Goal: Task Accomplishment & Management: Manage account settings

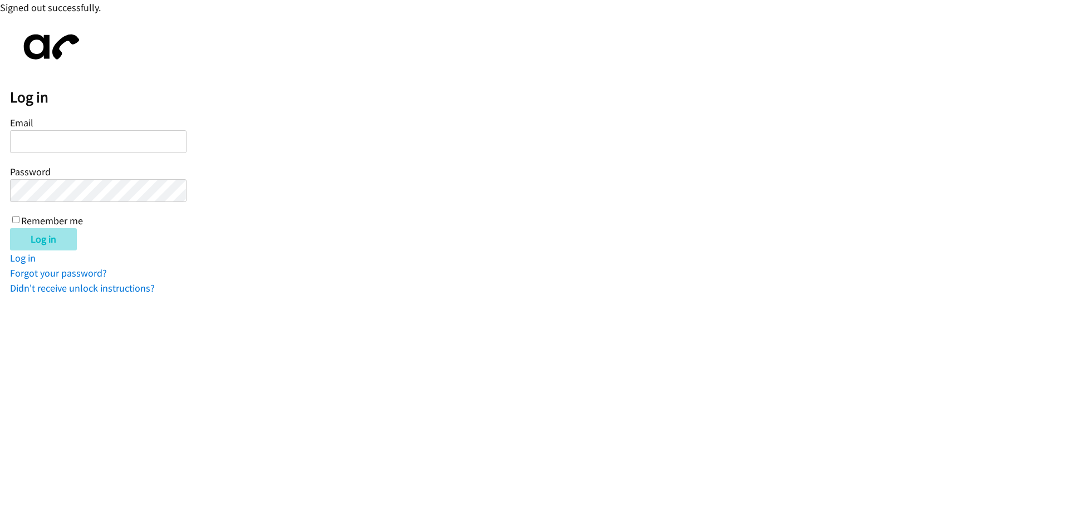
type input "dthomas@lendingpoint.com"
click at [50, 242] on input "Log in" at bounding box center [43, 239] width 67 height 22
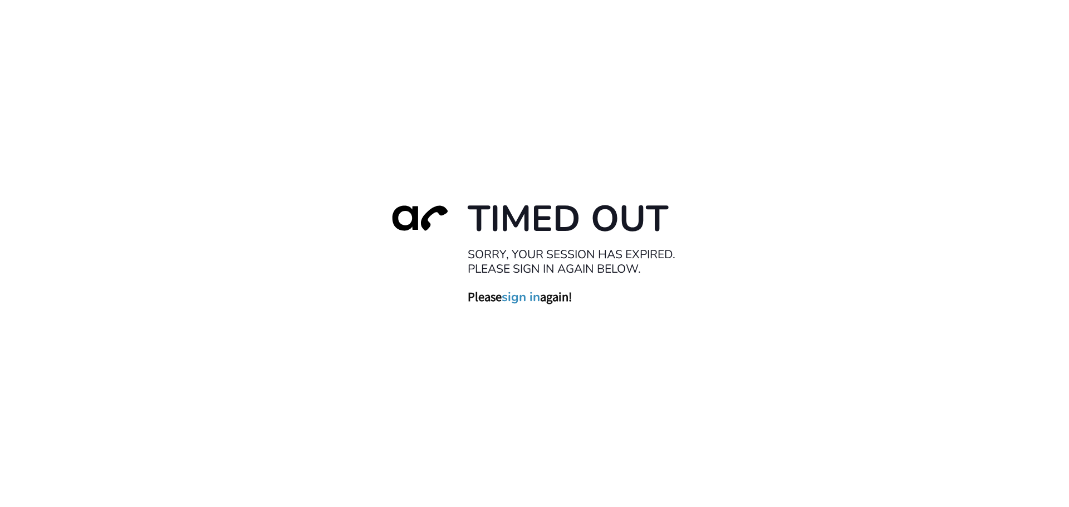
click at [516, 298] on link "sign in" at bounding box center [521, 297] width 38 height 16
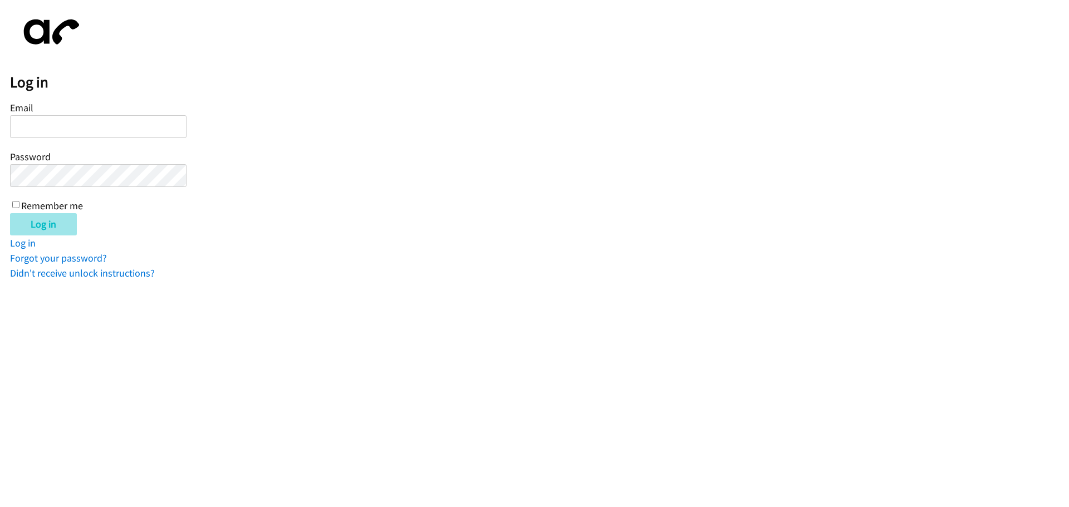
type input "dthomas@lendingpoint.com"
click at [38, 224] on input "Log in" at bounding box center [43, 224] width 67 height 22
